Goal: Information Seeking & Learning: Understand process/instructions

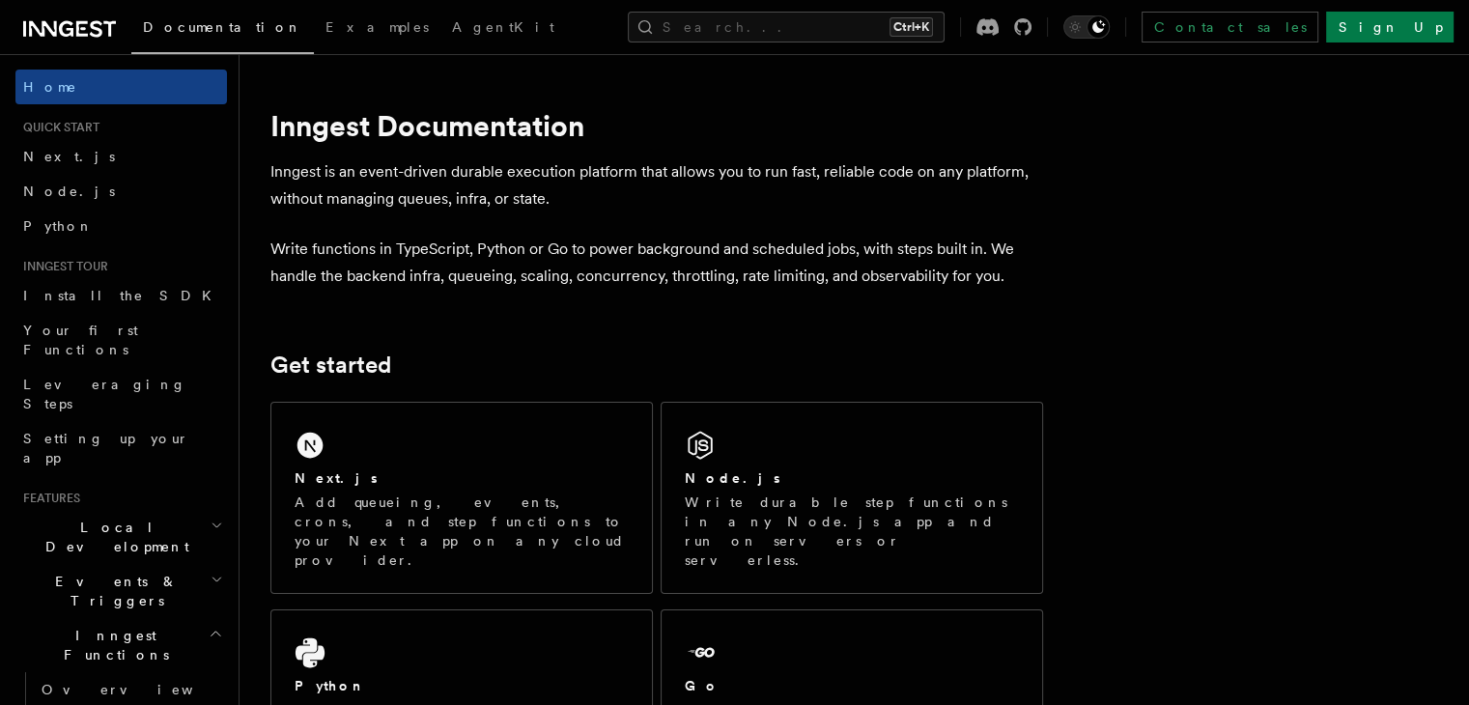
click at [192, 618] on h2 "Inngest Functions" at bounding box center [121, 645] width 212 height 54
click at [187, 24] on span "Documentation" at bounding box center [222, 26] width 159 height 15
click at [116, 518] on span "Local Development" at bounding box center [112, 537] width 195 height 39
click at [71, 574] on span "Overview" at bounding box center [141, 581] width 199 height 15
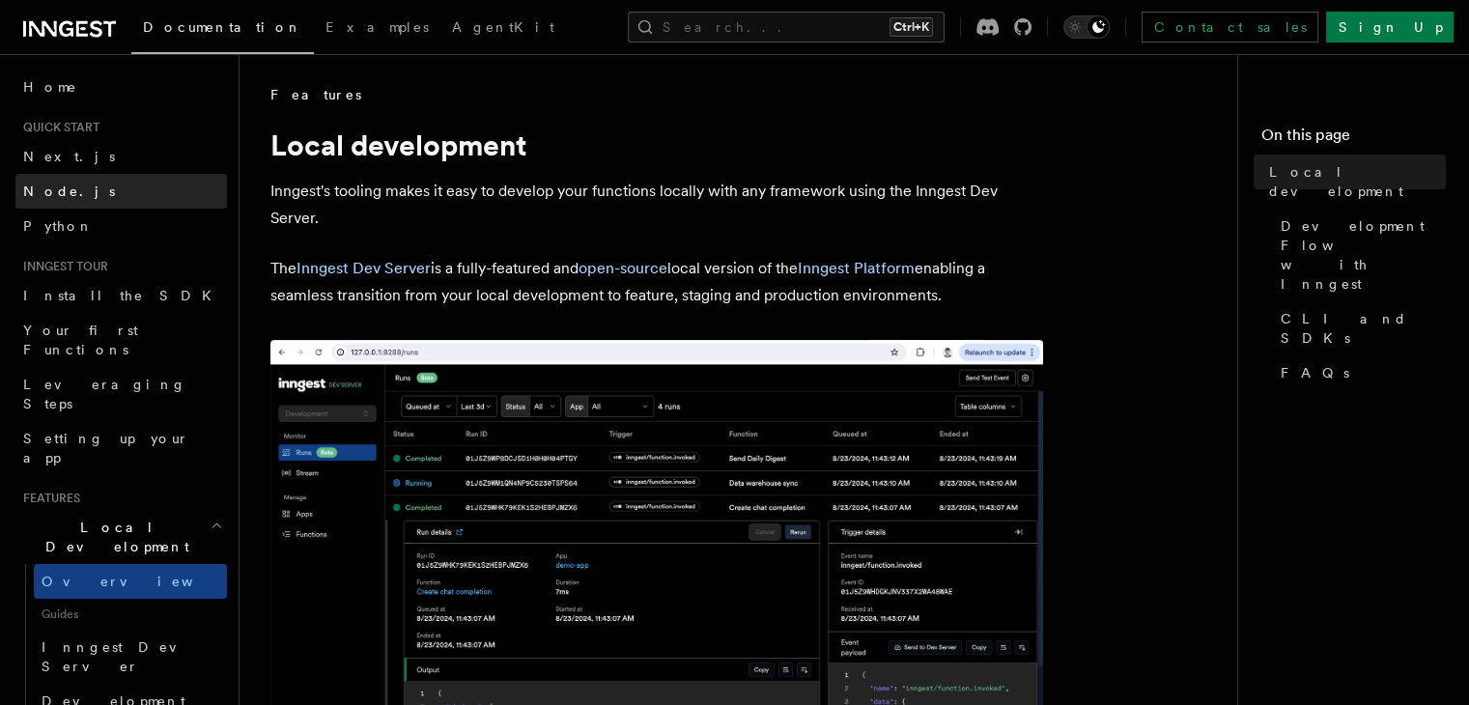
click at [54, 193] on span "Node.js" at bounding box center [69, 190] width 92 height 15
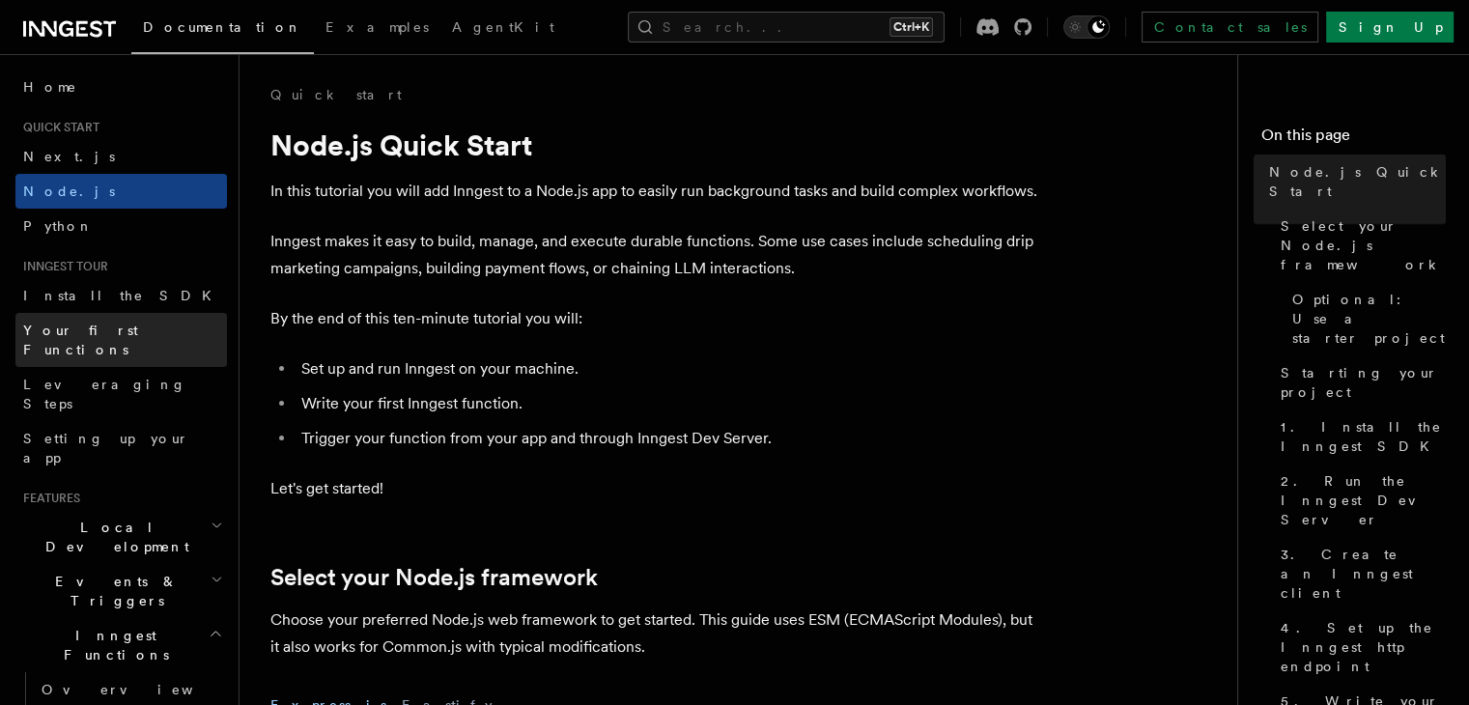
click at [132, 341] on link "Your first Functions" at bounding box center [121, 340] width 212 height 54
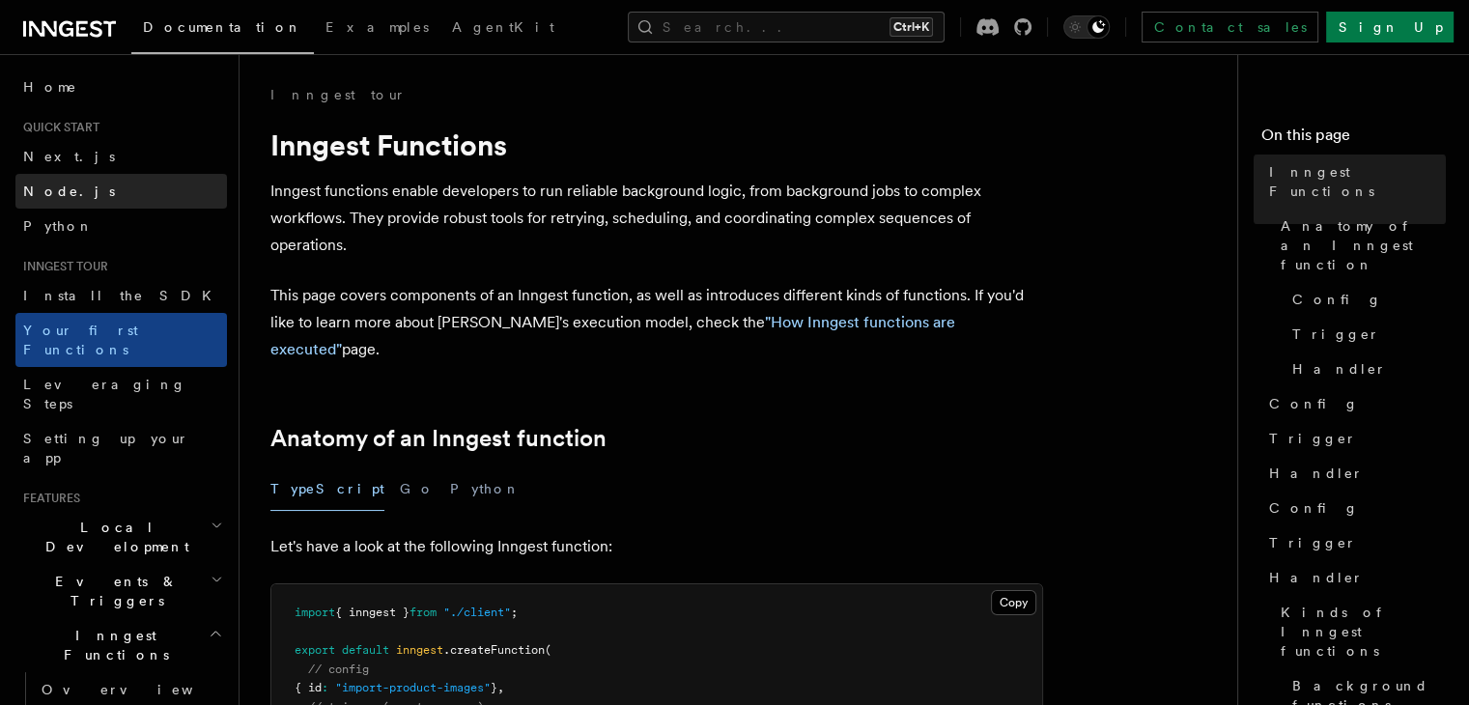
click at [63, 183] on span "Node.js" at bounding box center [69, 190] width 92 height 15
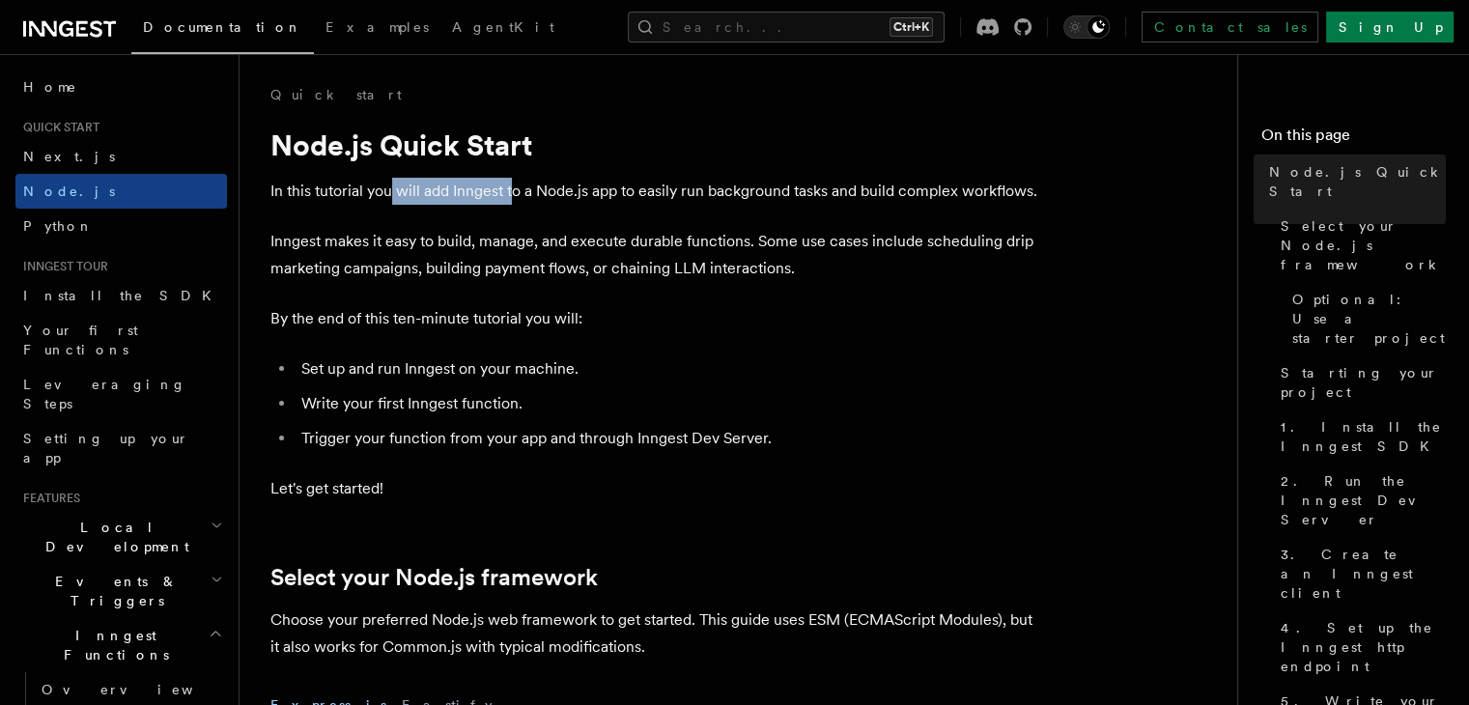
click at [517, 196] on p "In this tutorial you will add Inngest to a Node.js app to easily run background…" at bounding box center [656, 191] width 773 height 27
click at [47, 90] on span "Home" at bounding box center [50, 86] width 54 height 19
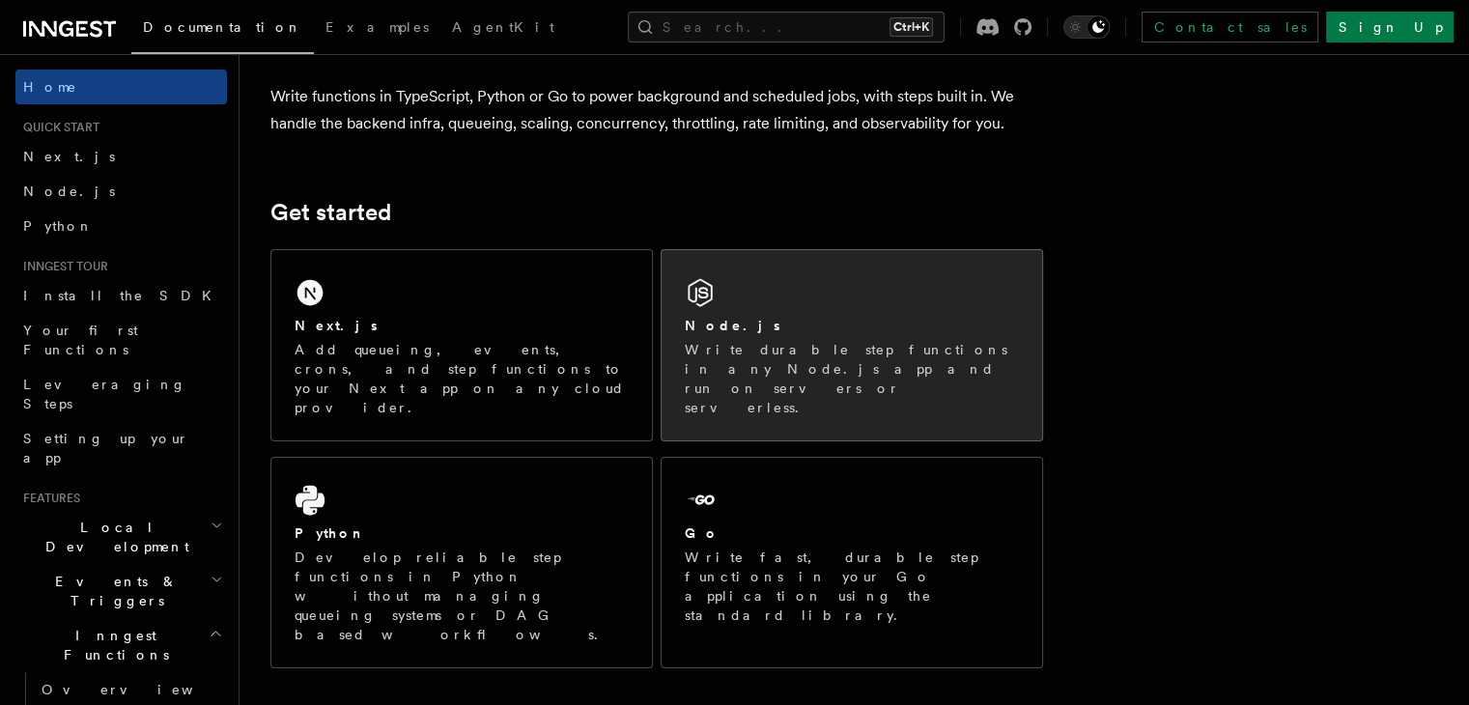
scroll to position [229, 0]
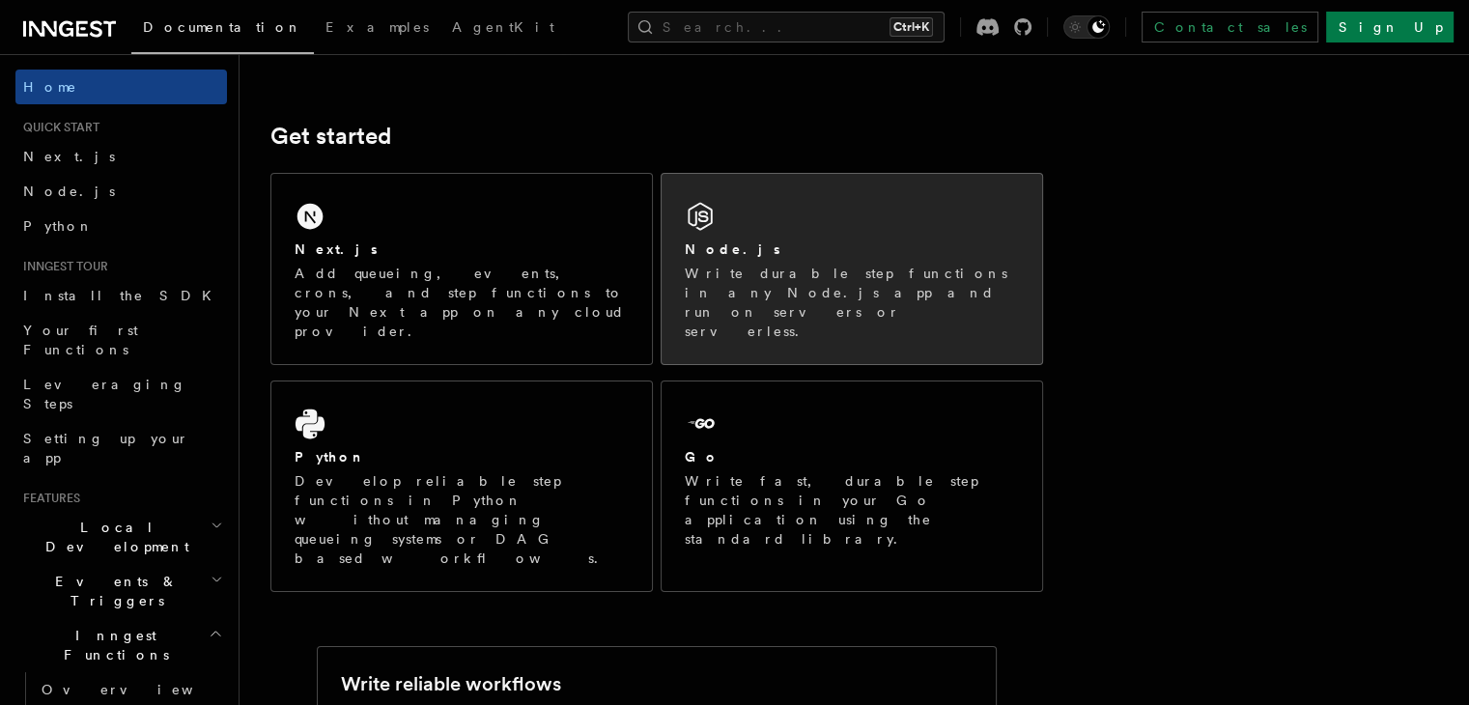
click at [824, 280] on p "Write durable step functions in any Node.js app and run on servers or serverles…" at bounding box center [852, 302] width 334 height 77
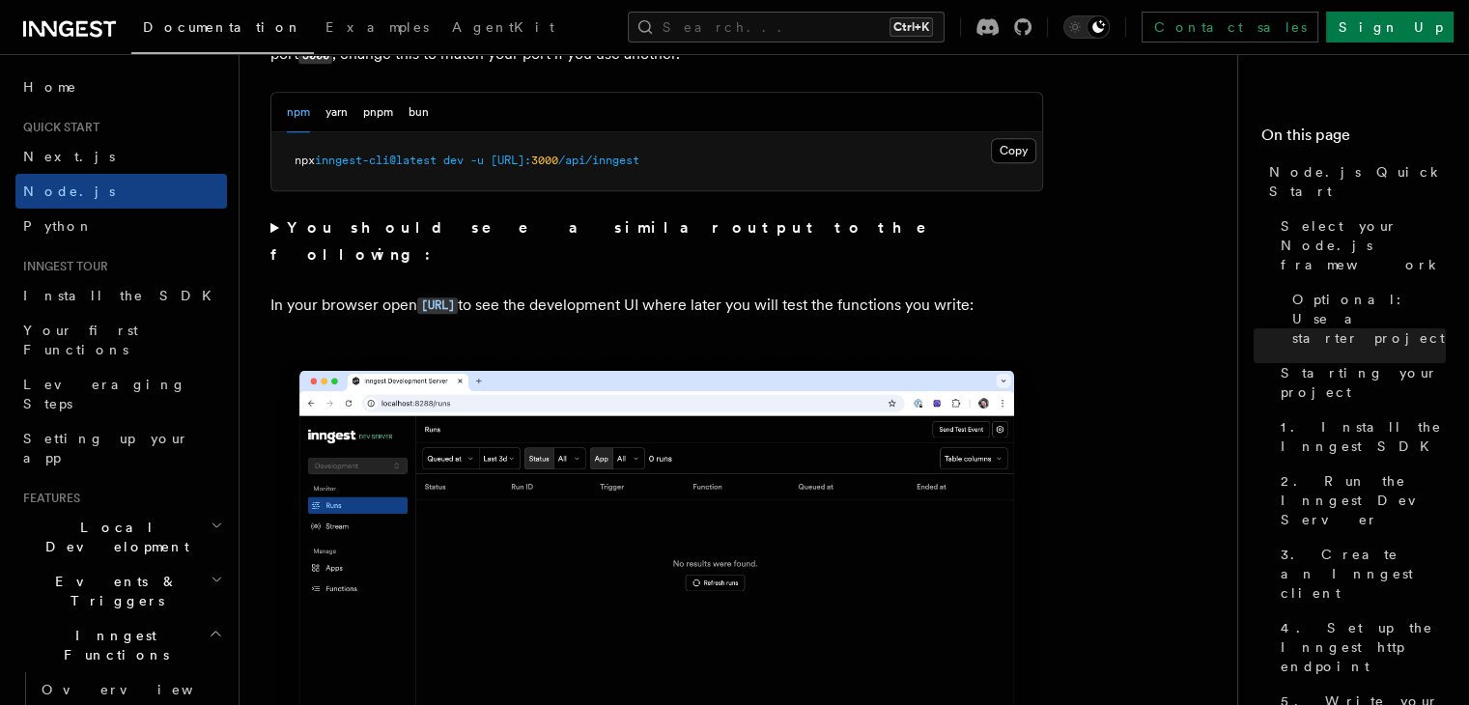
scroll to position [1738, 0]
